Goal: Transaction & Acquisition: Subscribe to service/newsletter

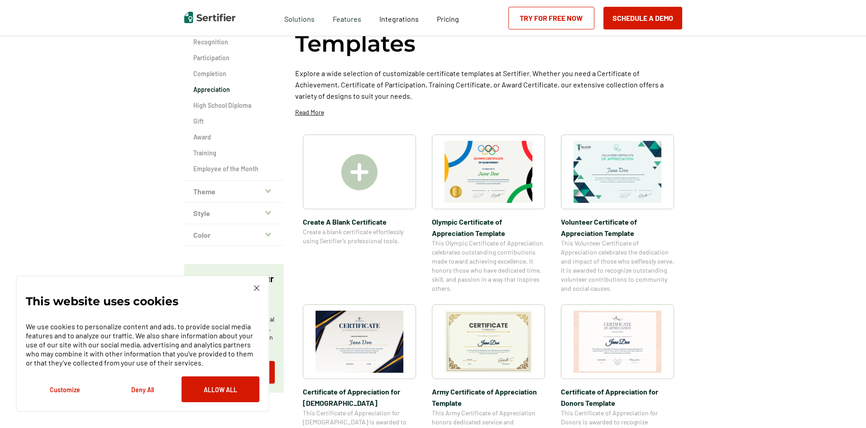
scroll to position [136, 0]
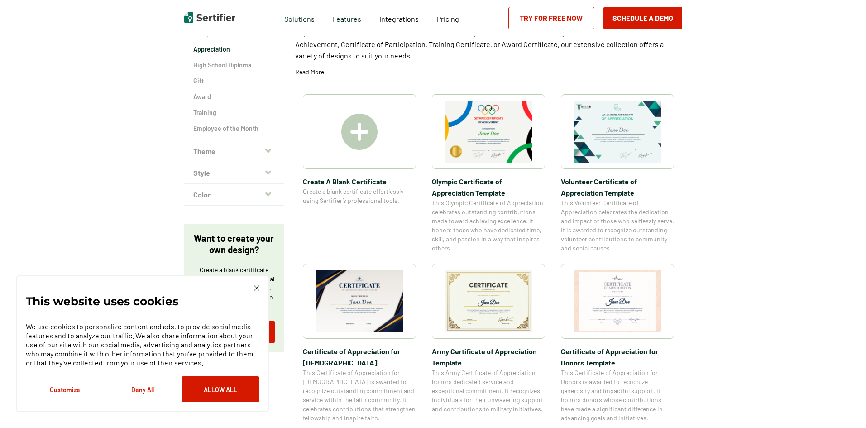
click at [623, 145] on img at bounding box center [618, 132] width 88 height 62
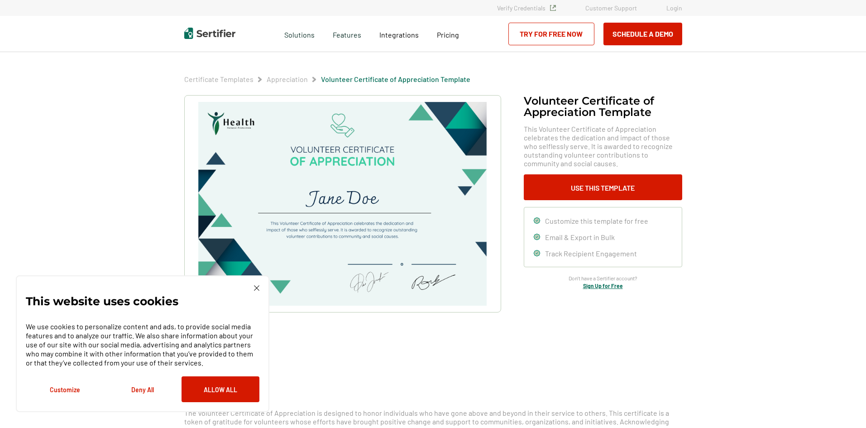
click at [344, 168] on img at bounding box center [342, 204] width 288 height 204
click at [560, 188] on button "Use This Template" at bounding box center [603, 187] width 158 height 26
click at [601, 287] on link "Sign Up for Free" at bounding box center [603, 286] width 40 height 6
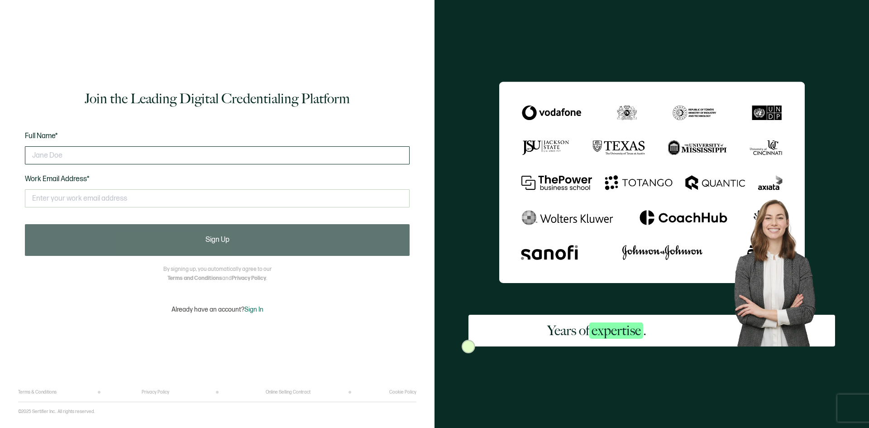
click at [75, 156] on input "text" at bounding box center [217, 155] width 385 height 18
type input "c"
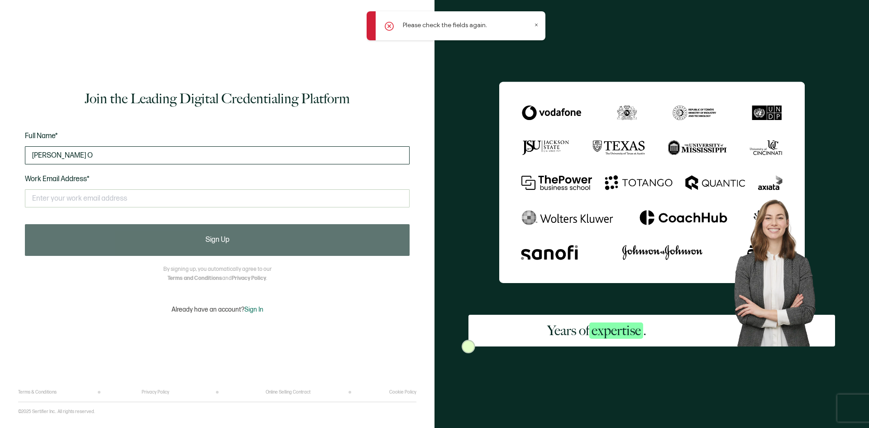
click at [103, 155] on input "Carolyn J. O" at bounding box center [217, 155] width 385 height 18
type input "Carolyn J. O'Brien"
click at [382, 28] on div "Please check the fields again." at bounding box center [456, 25] width 179 height 29
click at [387, 28] on icon at bounding box center [389, 26] width 9 height 9
click at [388, 25] on icon at bounding box center [389, 26] width 9 height 9
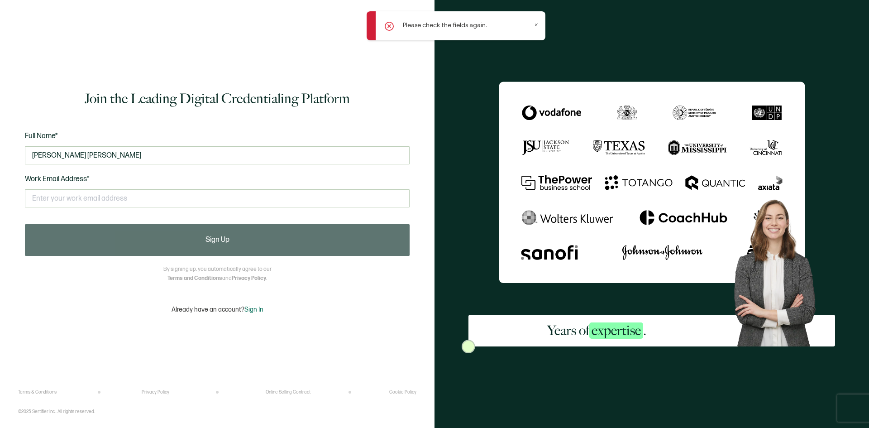
click at [538, 25] on icon at bounding box center [536, 25] width 5 height 5
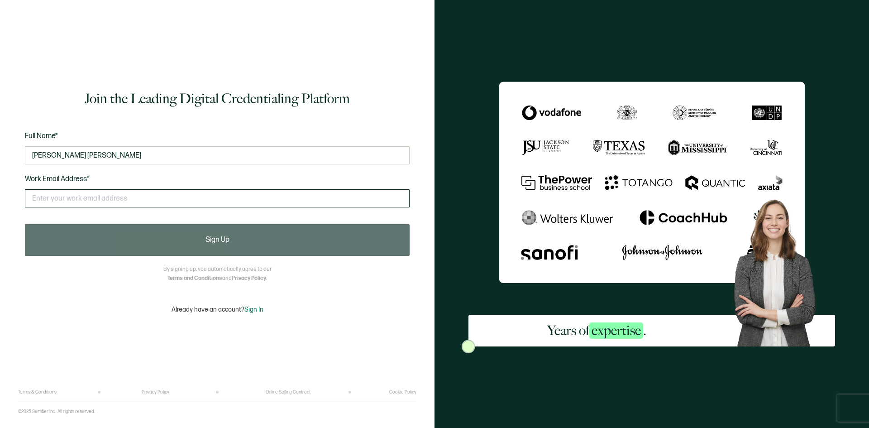
click at [101, 198] on input "text" at bounding box center [217, 198] width 385 height 18
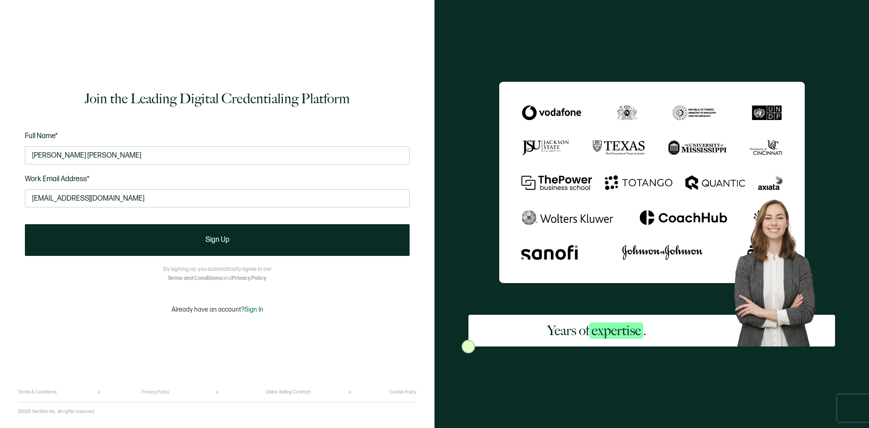
type input "cobrien@stjohnland.org"
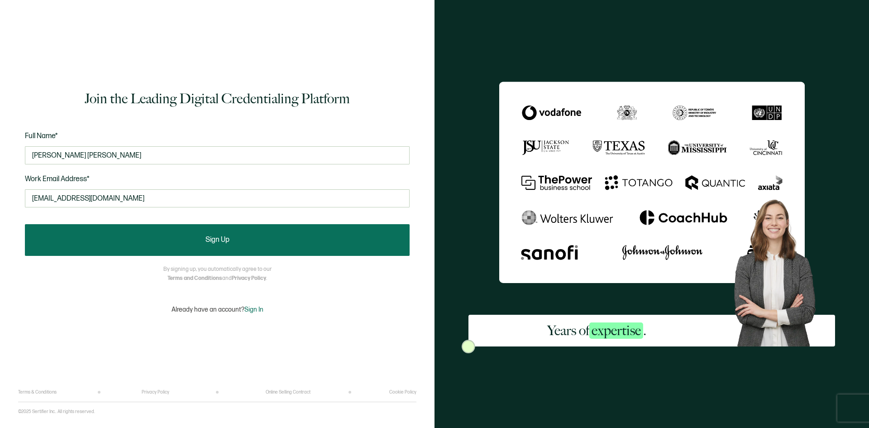
click at [291, 237] on button "Sign Up" at bounding box center [217, 240] width 385 height 32
click at [215, 236] on span "Sign Up" at bounding box center [218, 239] width 24 height 7
click at [329, 238] on button "Sign Up" at bounding box center [217, 240] width 385 height 32
click at [328, 240] on button "Sign Up" at bounding box center [217, 240] width 385 height 32
click at [328, 241] on button "Sign Up" at bounding box center [217, 240] width 385 height 32
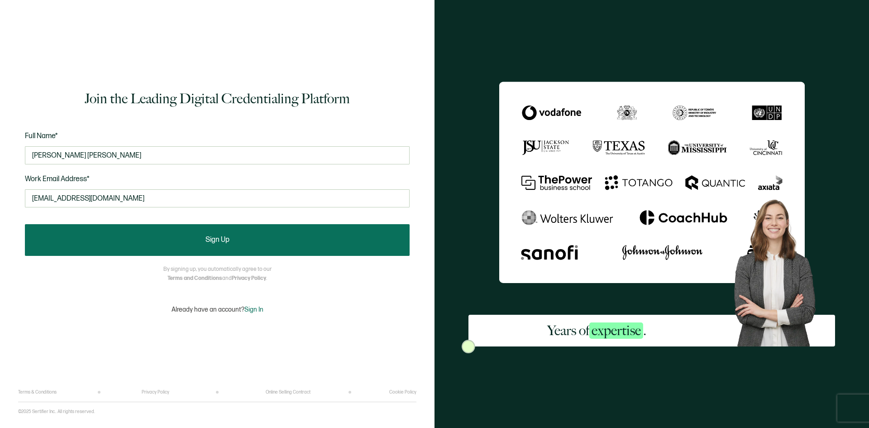
click at [310, 241] on button "Sign Up" at bounding box center [217, 240] width 385 height 32
click at [309, 241] on button "Sign Up" at bounding box center [217, 240] width 385 height 32
click at [308, 241] on button "Sign Up" at bounding box center [217, 240] width 385 height 32
click at [307, 241] on button "Sign Up" at bounding box center [217, 240] width 385 height 32
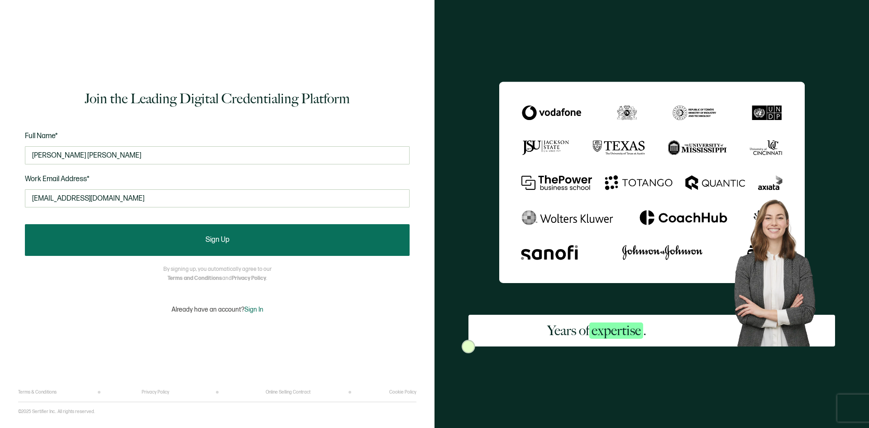
click at [105, 237] on button "Sign Up" at bounding box center [217, 240] width 385 height 32
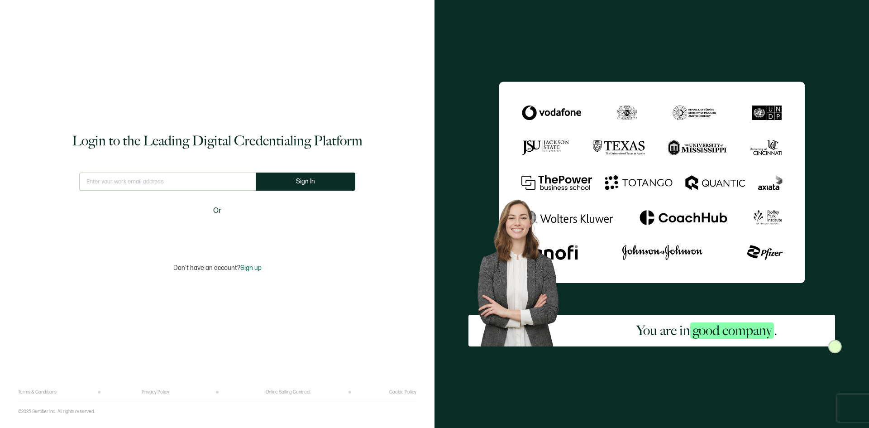
click at [187, 184] on input "text" at bounding box center [167, 182] width 177 height 18
type input "cobrien@stjohnland.org"
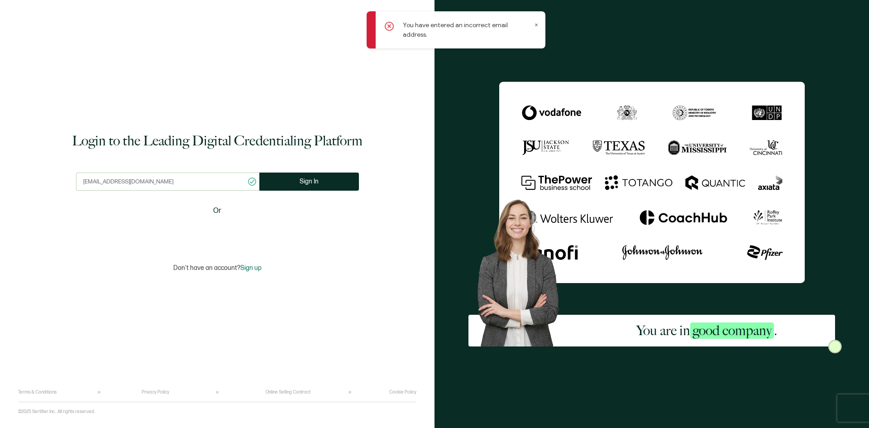
click at [536, 24] on icon at bounding box center [536, 25] width 5 height 5
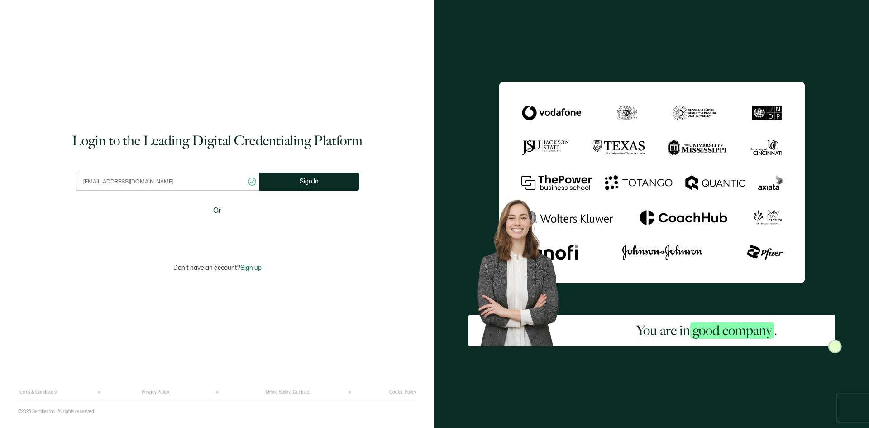
click at [255, 270] on span "Sign up" at bounding box center [250, 268] width 21 height 8
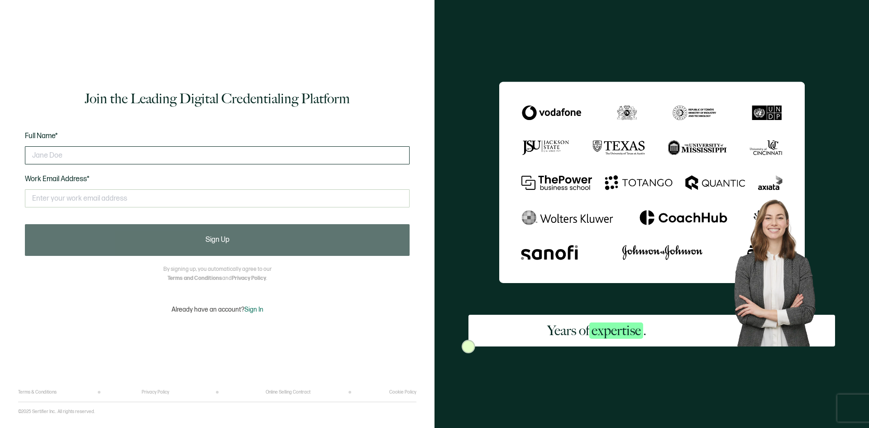
click at [58, 155] on input "text" at bounding box center [217, 155] width 385 height 18
type input "Carolyn J. O'Brien"
click at [152, 206] on input "text" at bounding box center [217, 198] width 385 height 18
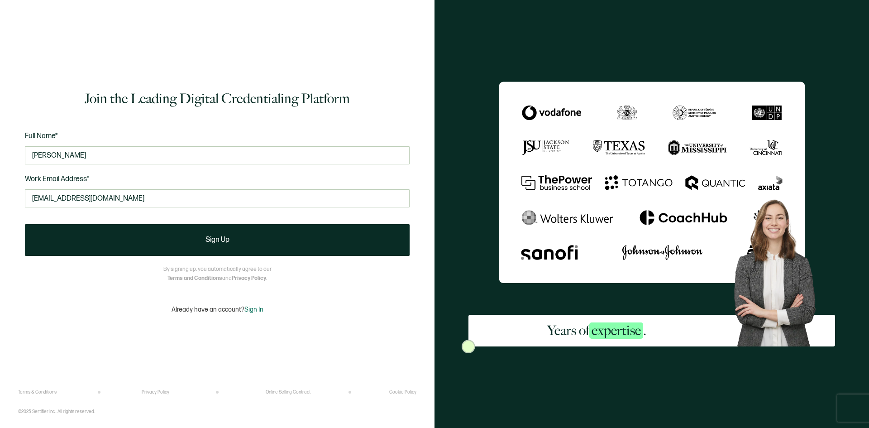
type input "cobrien@stjohnland.org"
